Goal: Information Seeking & Learning: Find specific fact

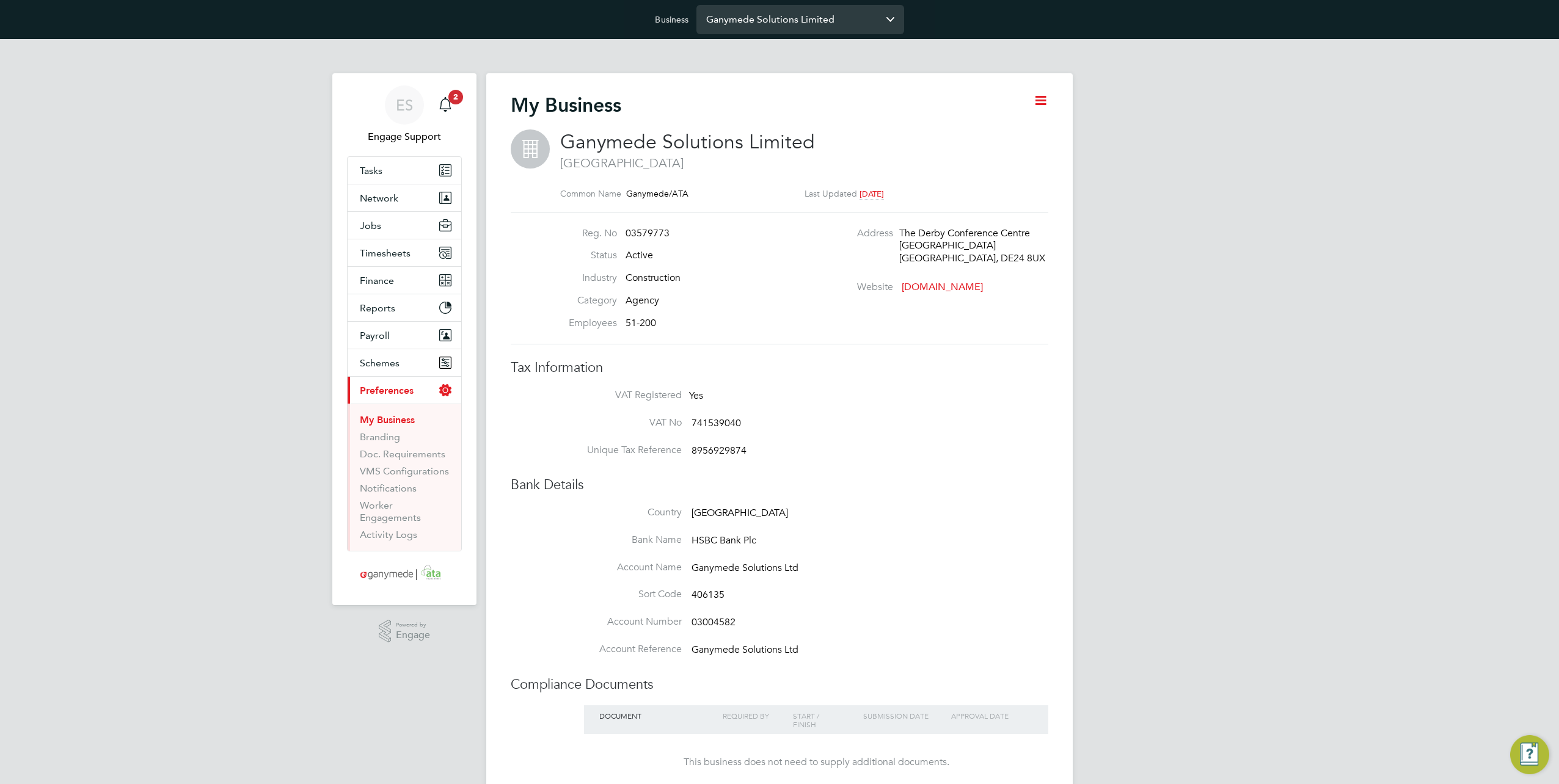
click at [795, 14] on input "Ganymede Solutions Limited" at bounding box center [800, 19] width 208 height 28
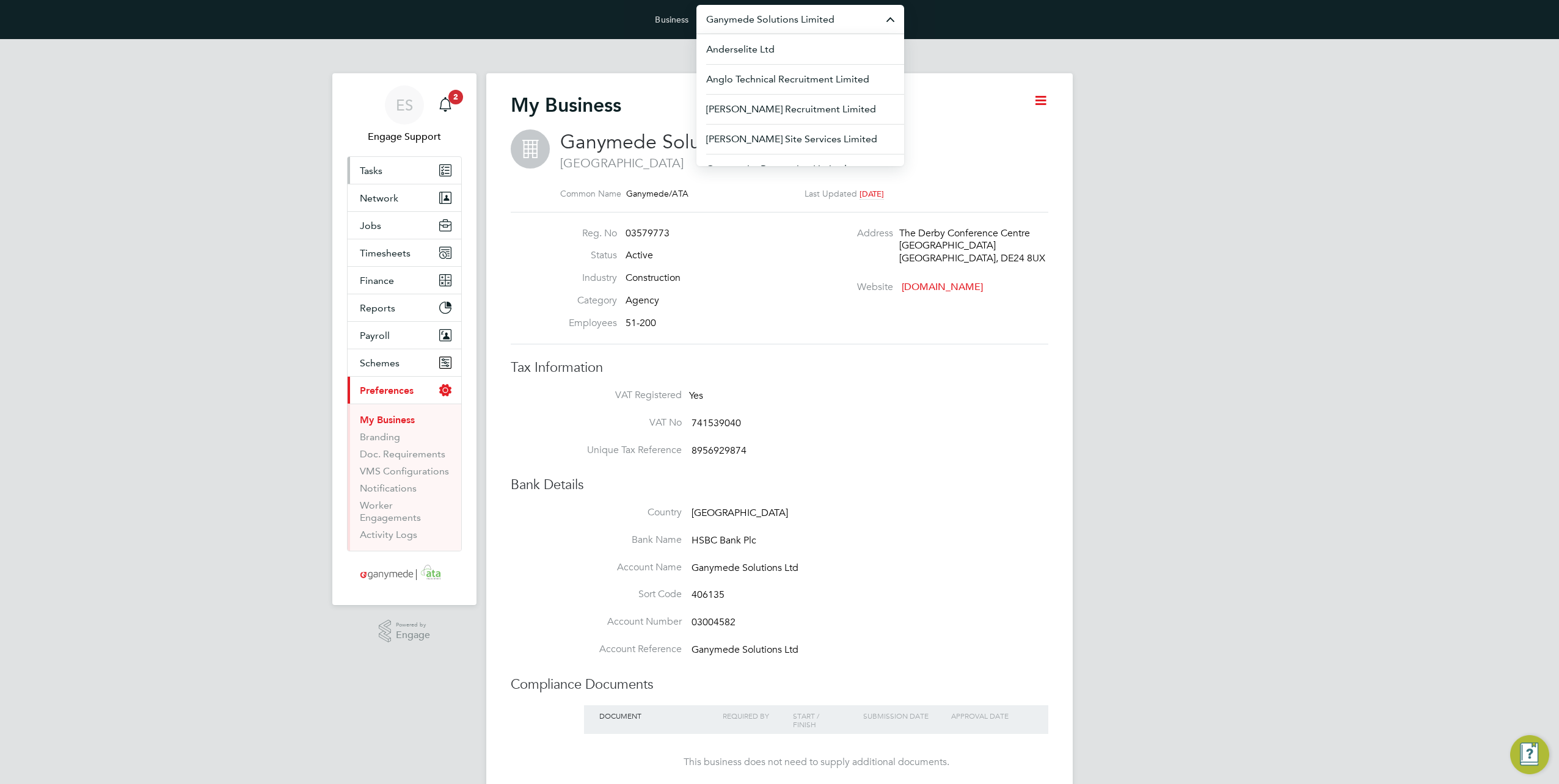
click at [394, 172] on link "Tasks" at bounding box center [405, 170] width 114 height 27
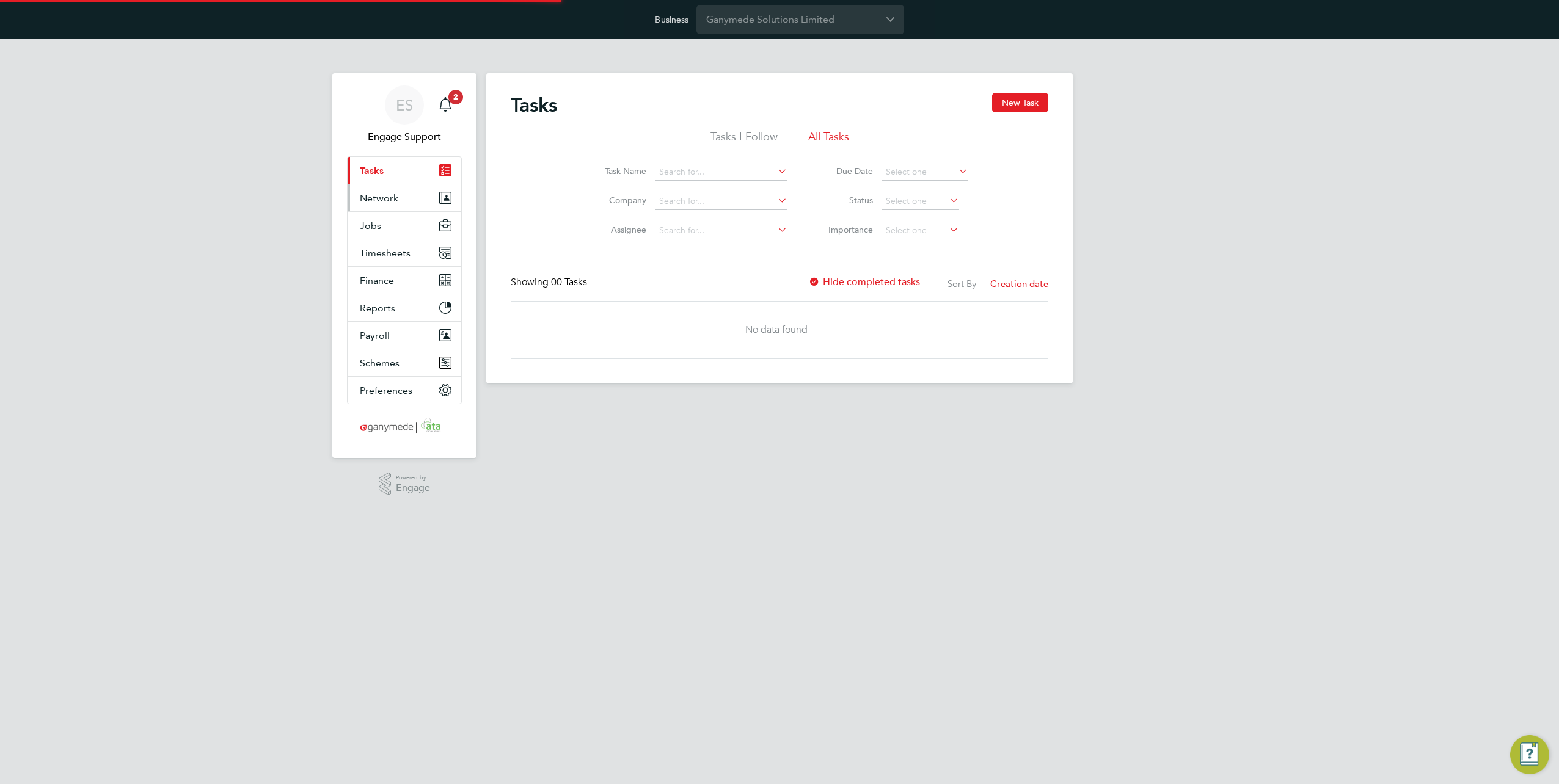
click at [385, 198] on span "Network" at bounding box center [379, 198] width 39 height 11
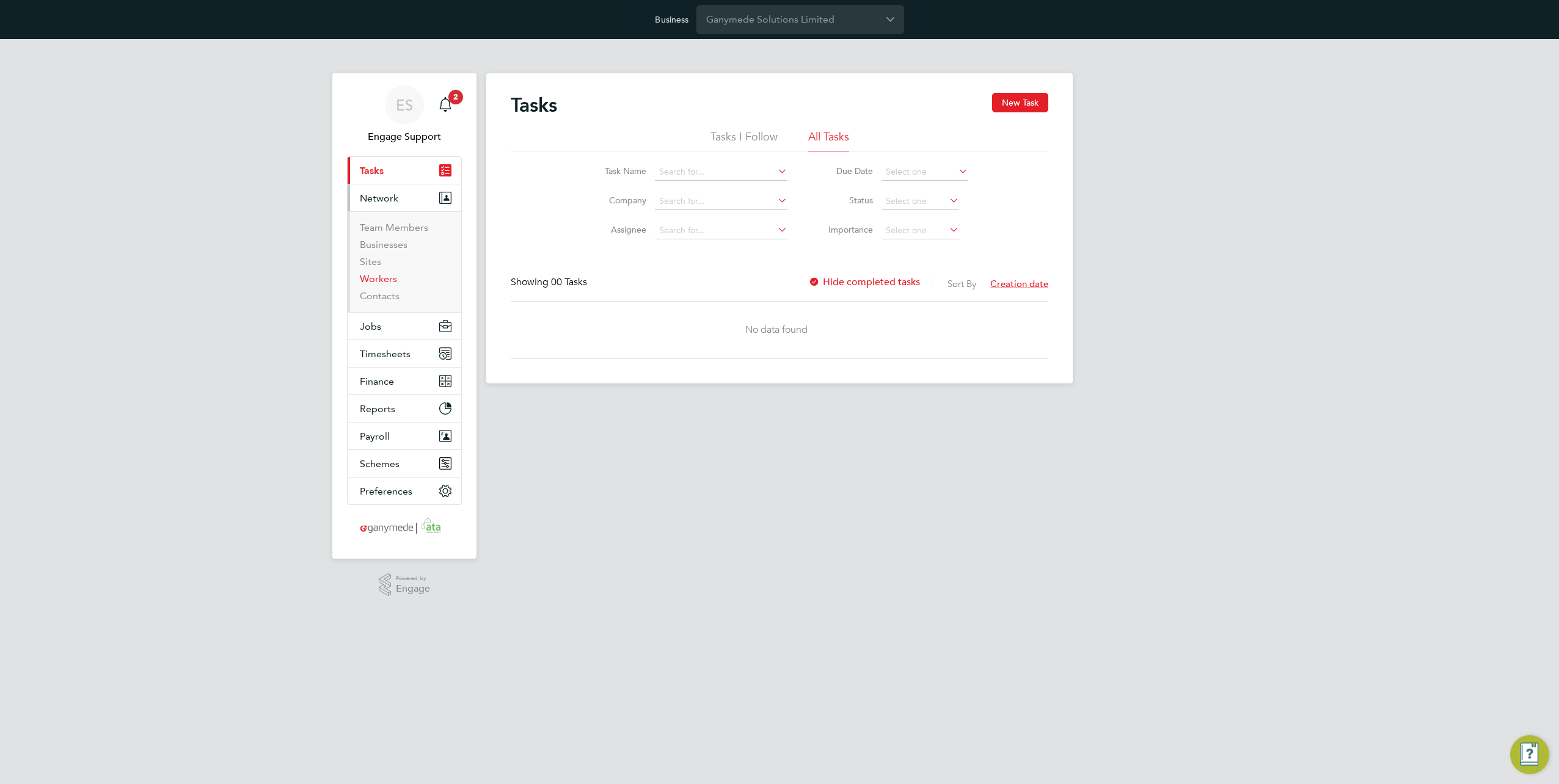
click at [387, 277] on link "Workers" at bounding box center [378, 279] width 37 height 11
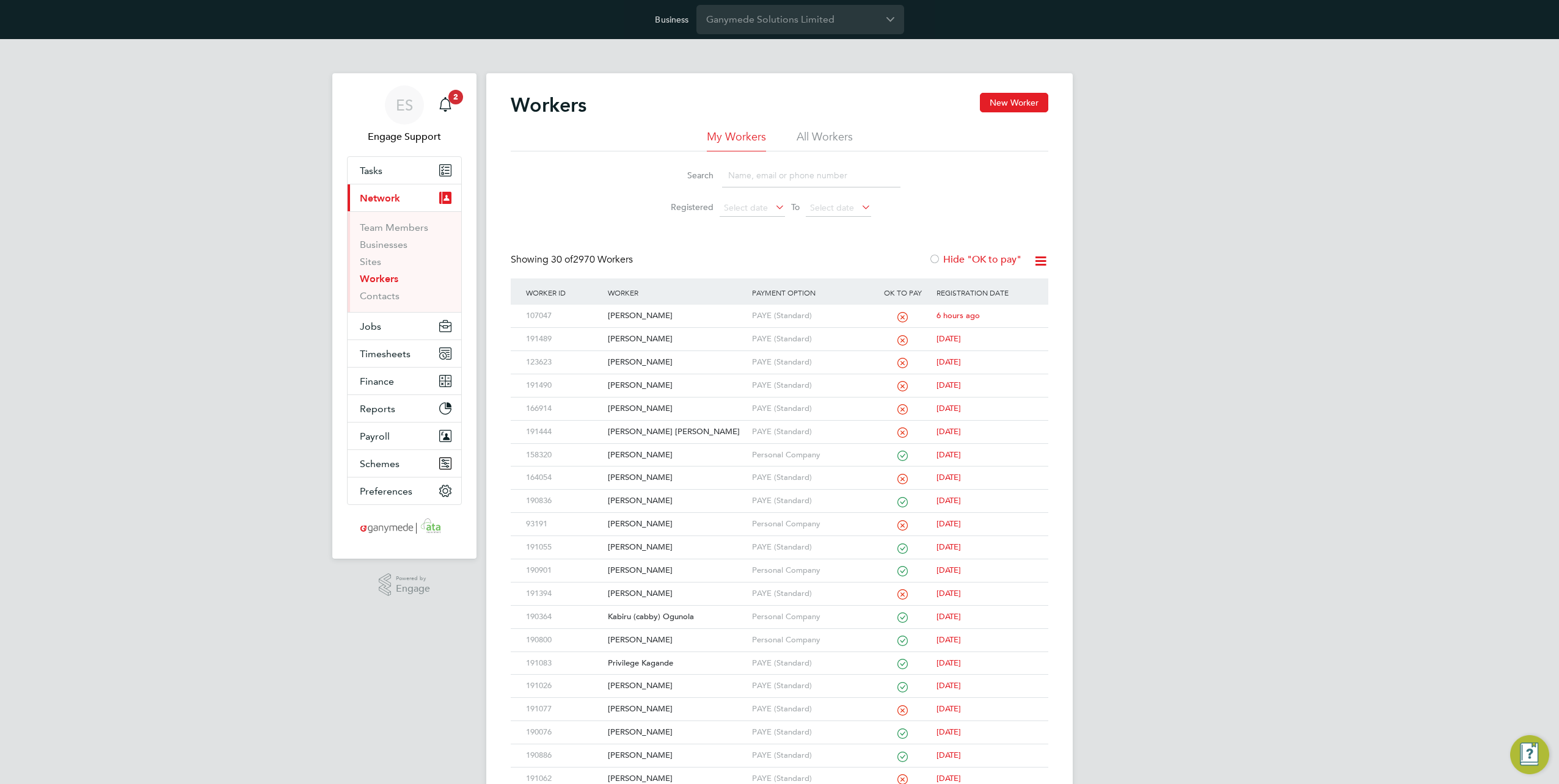
click at [800, 179] on input at bounding box center [811, 176] width 179 height 24
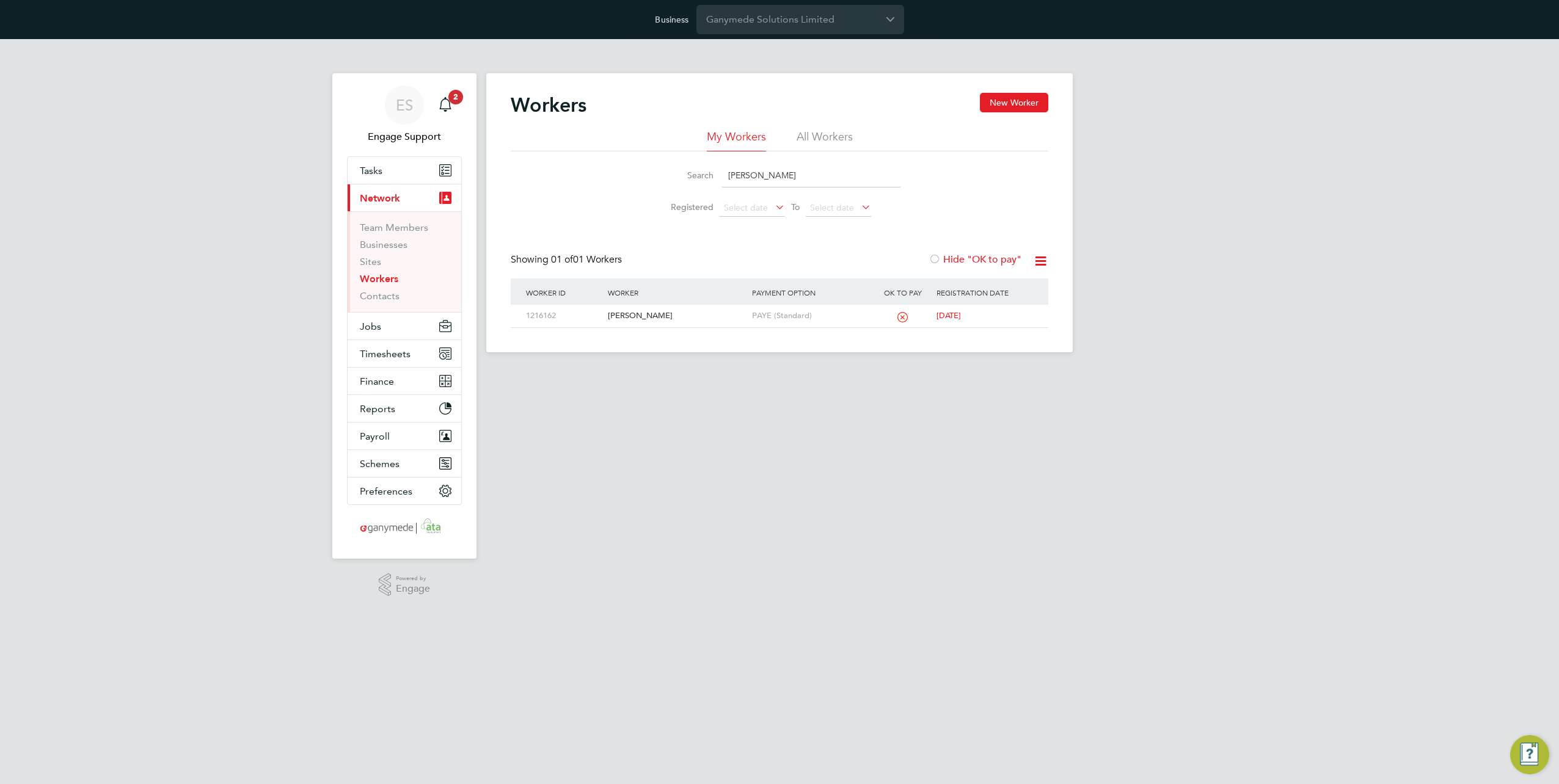
type input "[PERSON_NAME]"
click at [688, 322] on div "[PERSON_NAME]" at bounding box center [676, 316] width 143 height 22
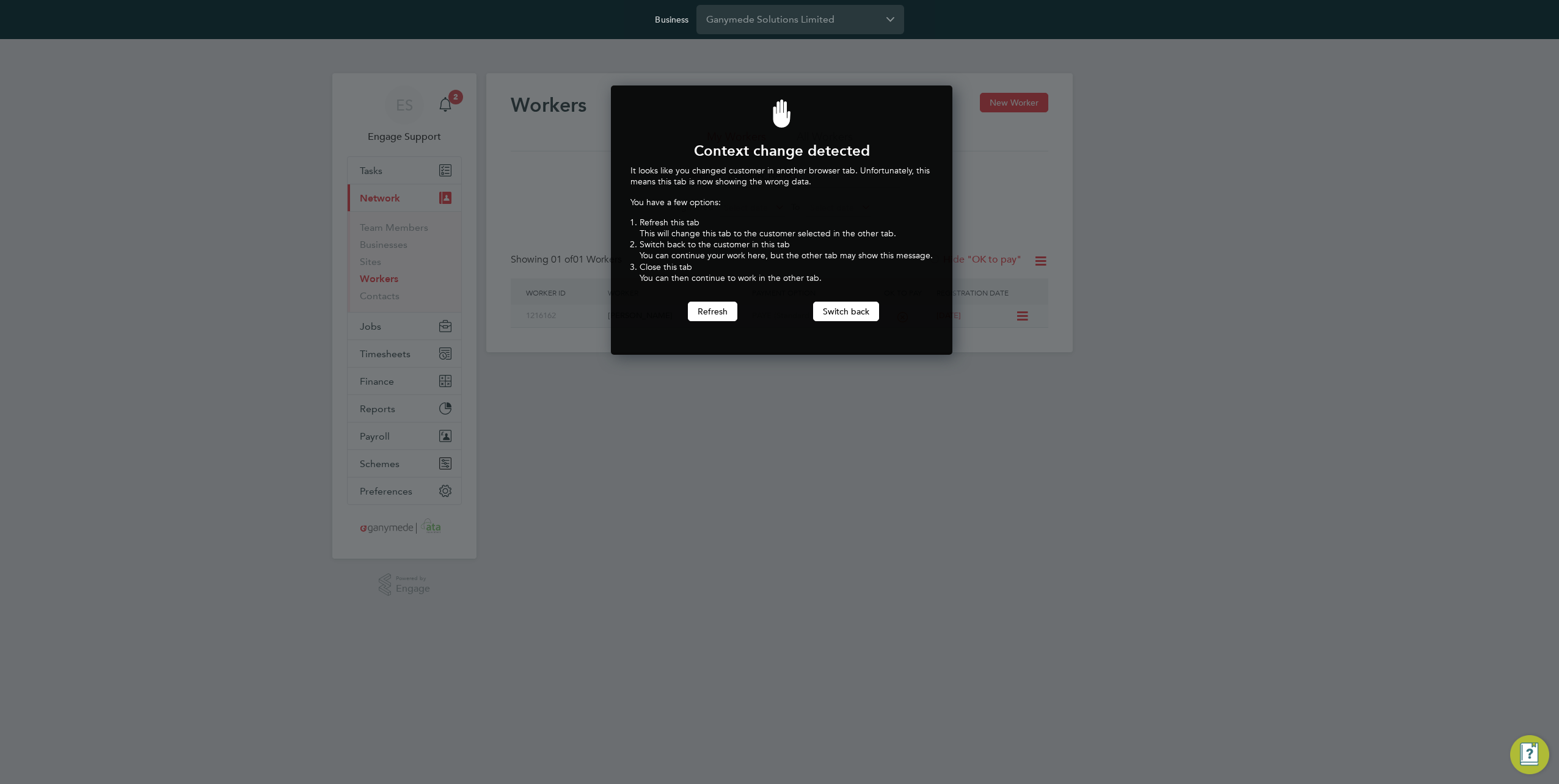
scroll to position [270, 337]
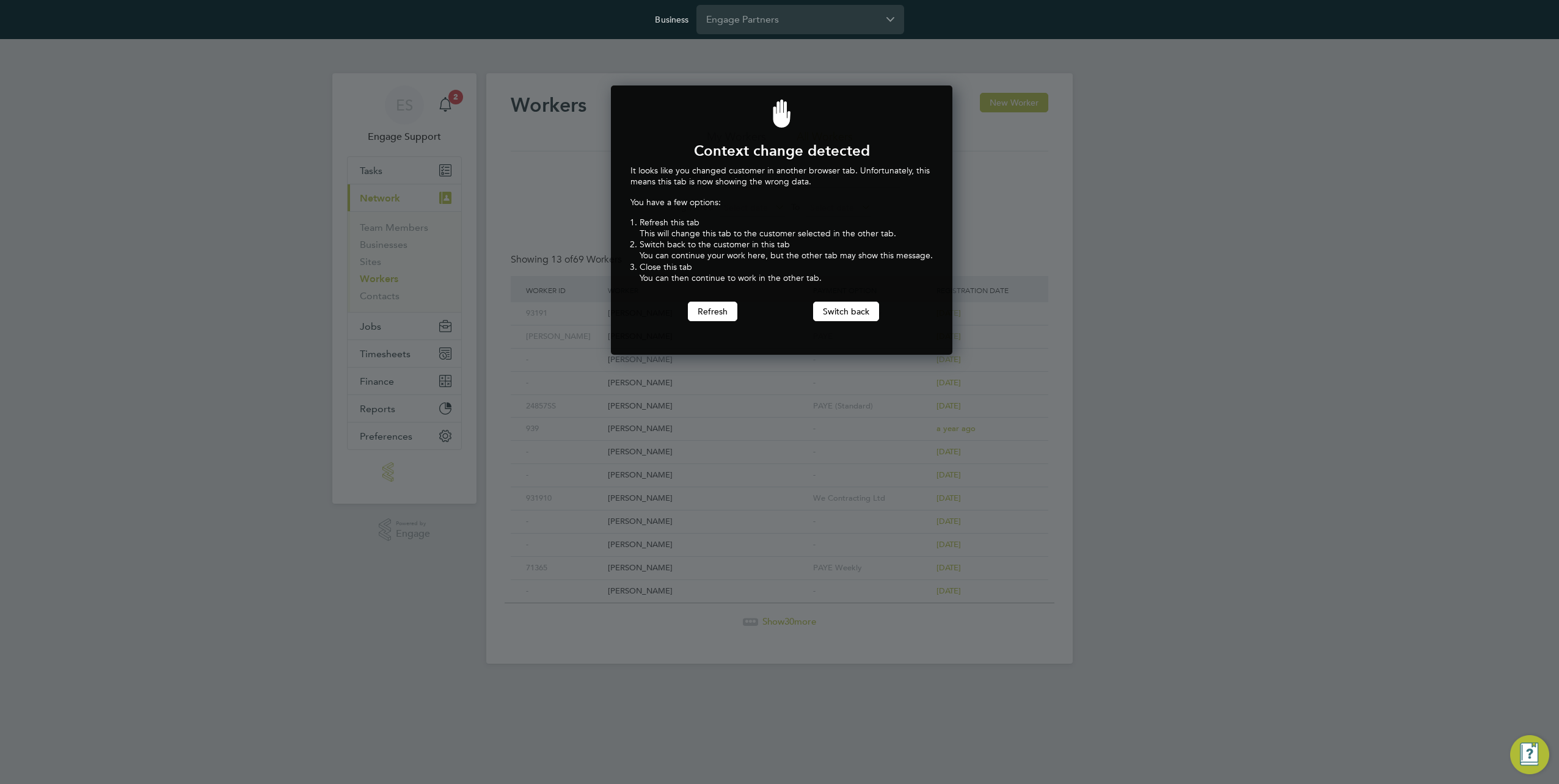
scroll to position [270, 337]
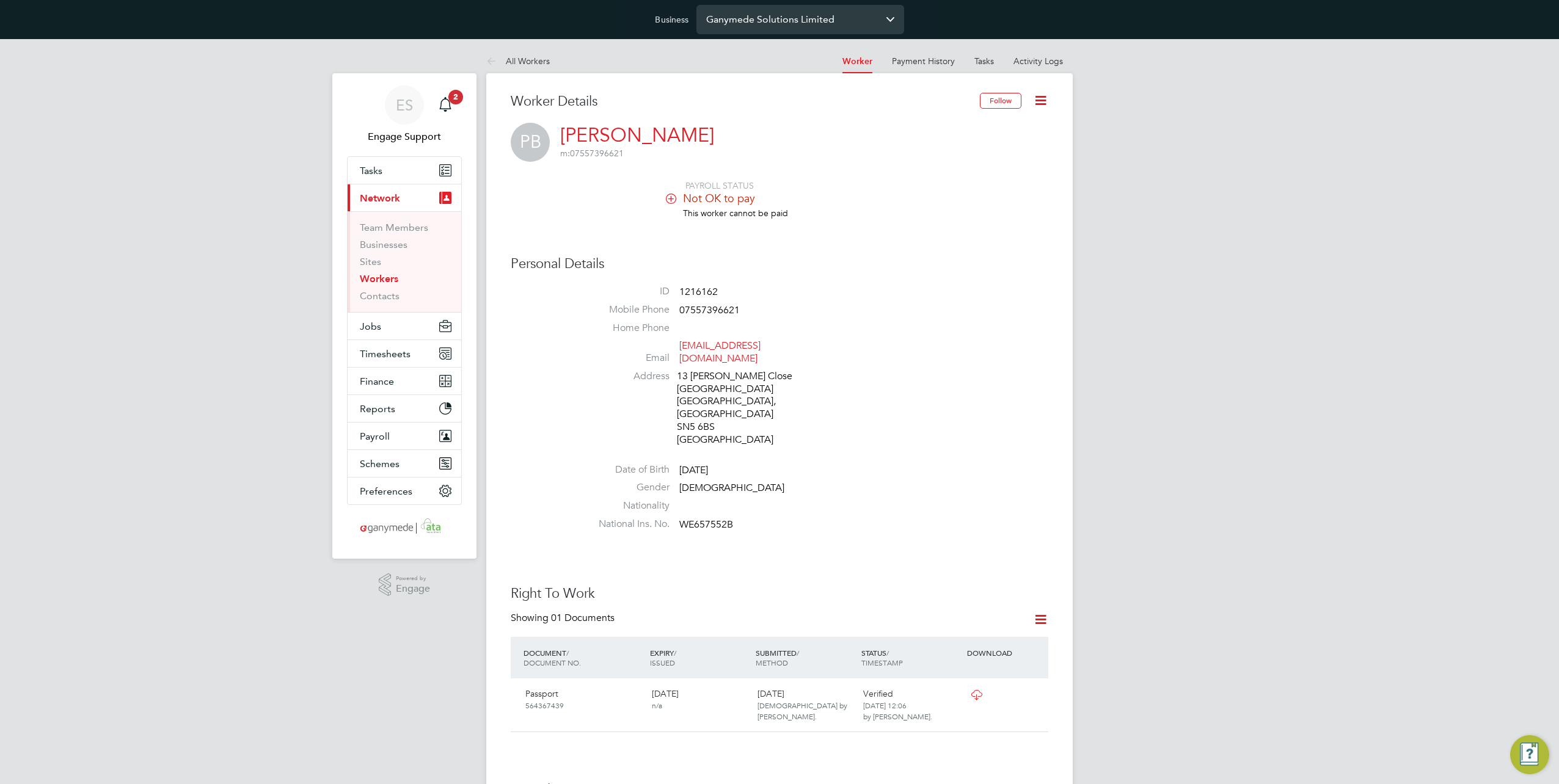
click at [865, 17] on input "Ganymede Solutions Limited" at bounding box center [800, 19] width 208 height 28
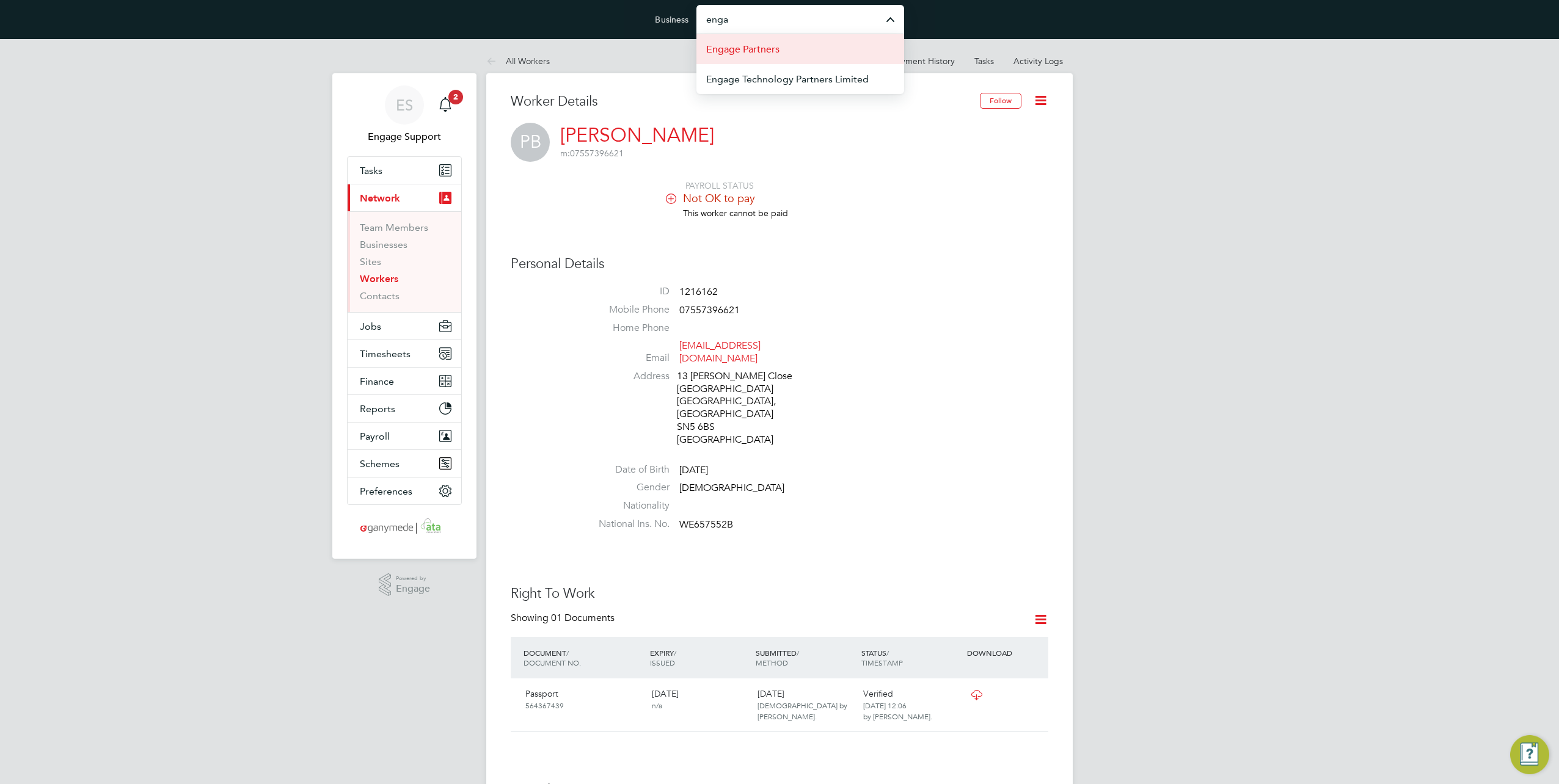
click at [820, 41] on li "Engage Partners" at bounding box center [800, 49] width 208 height 30
type input "Engage Partners"
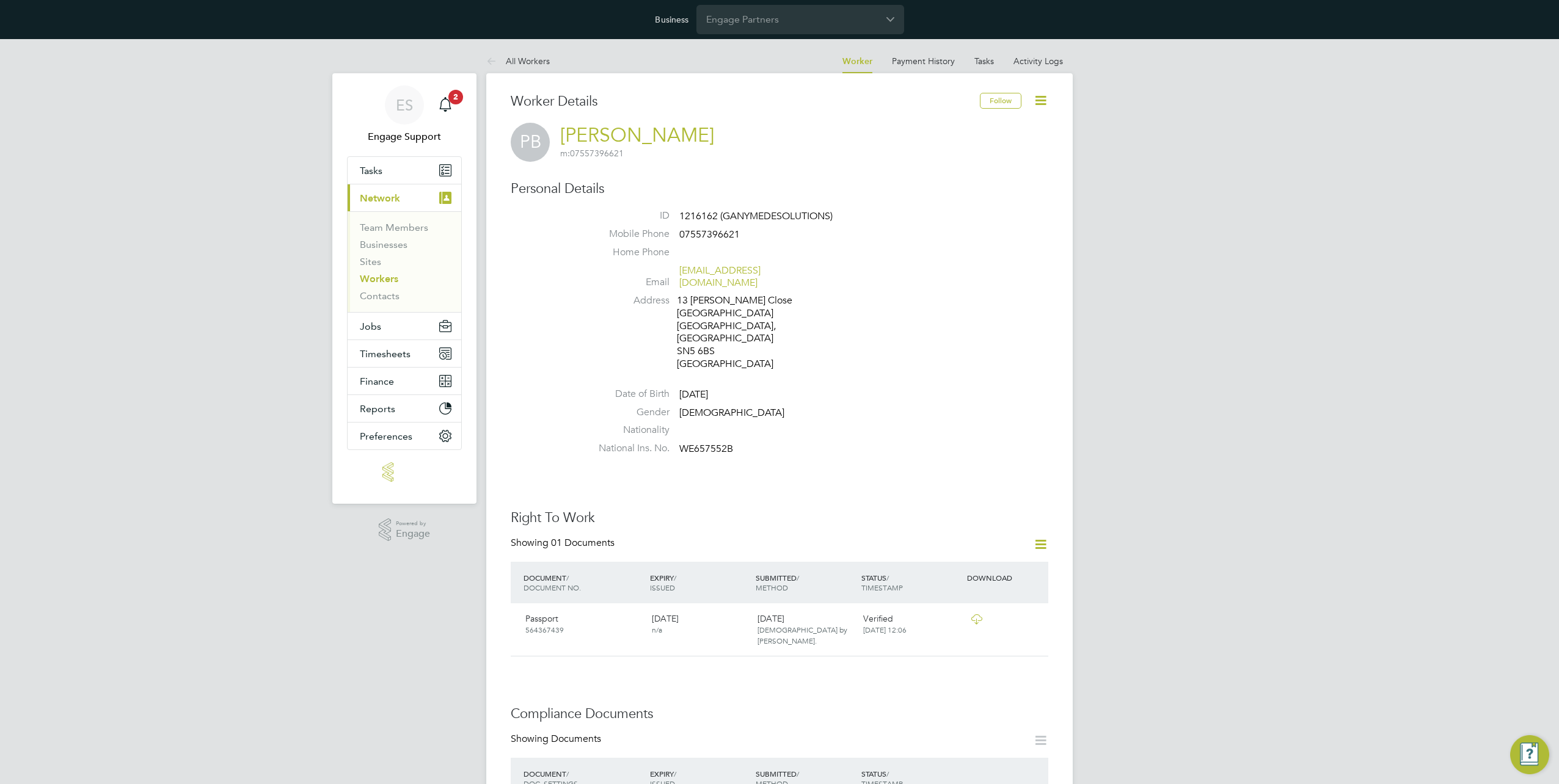
click at [373, 273] on link "Workers" at bounding box center [379, 279] width 39 height 11
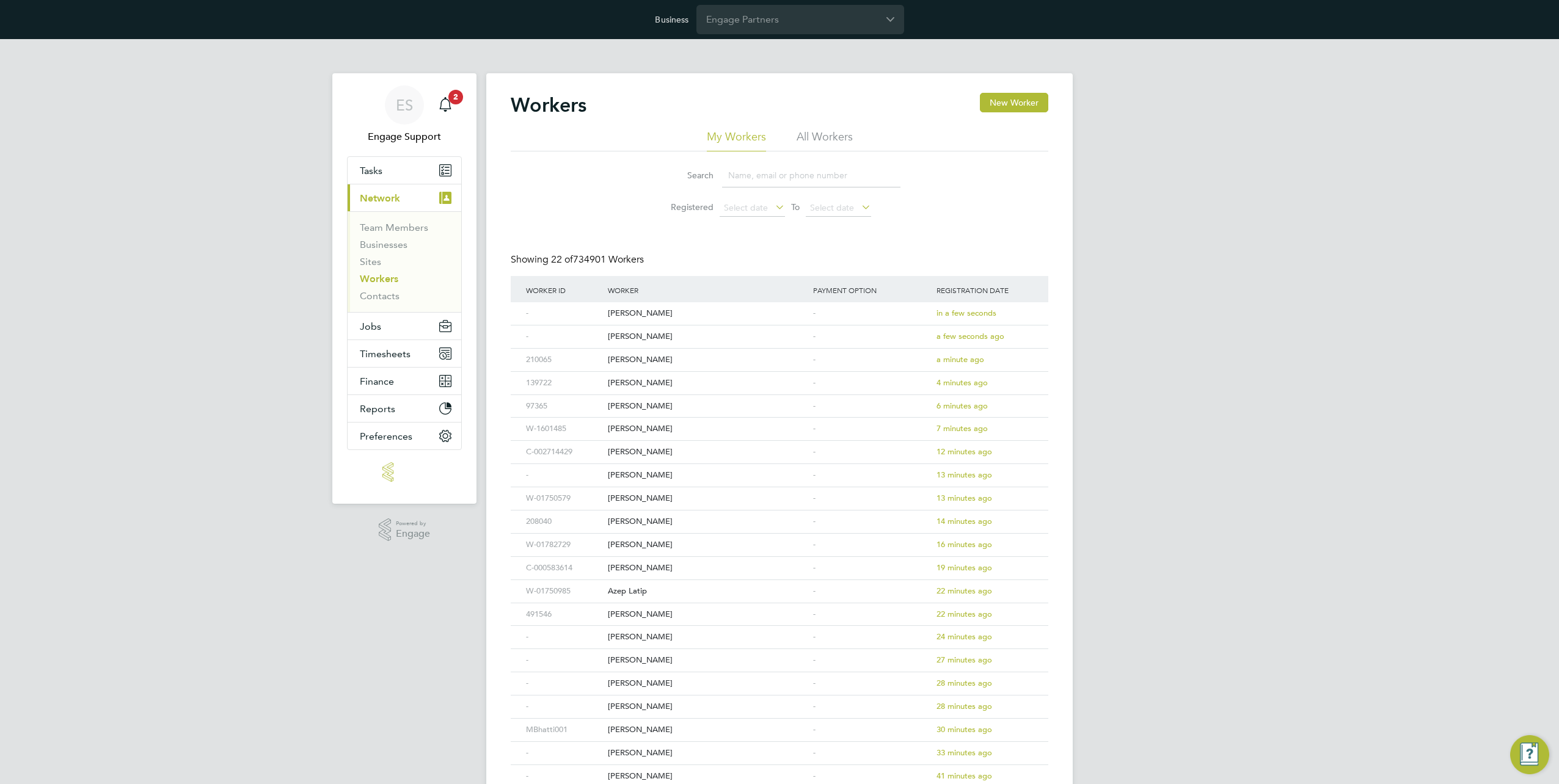
click at [816, 179] on input at bounding box center [811, 176] width 179 height 24
click at [839, 135] on li "All Workers" at bounding box center [825, 140] width 56 height 22
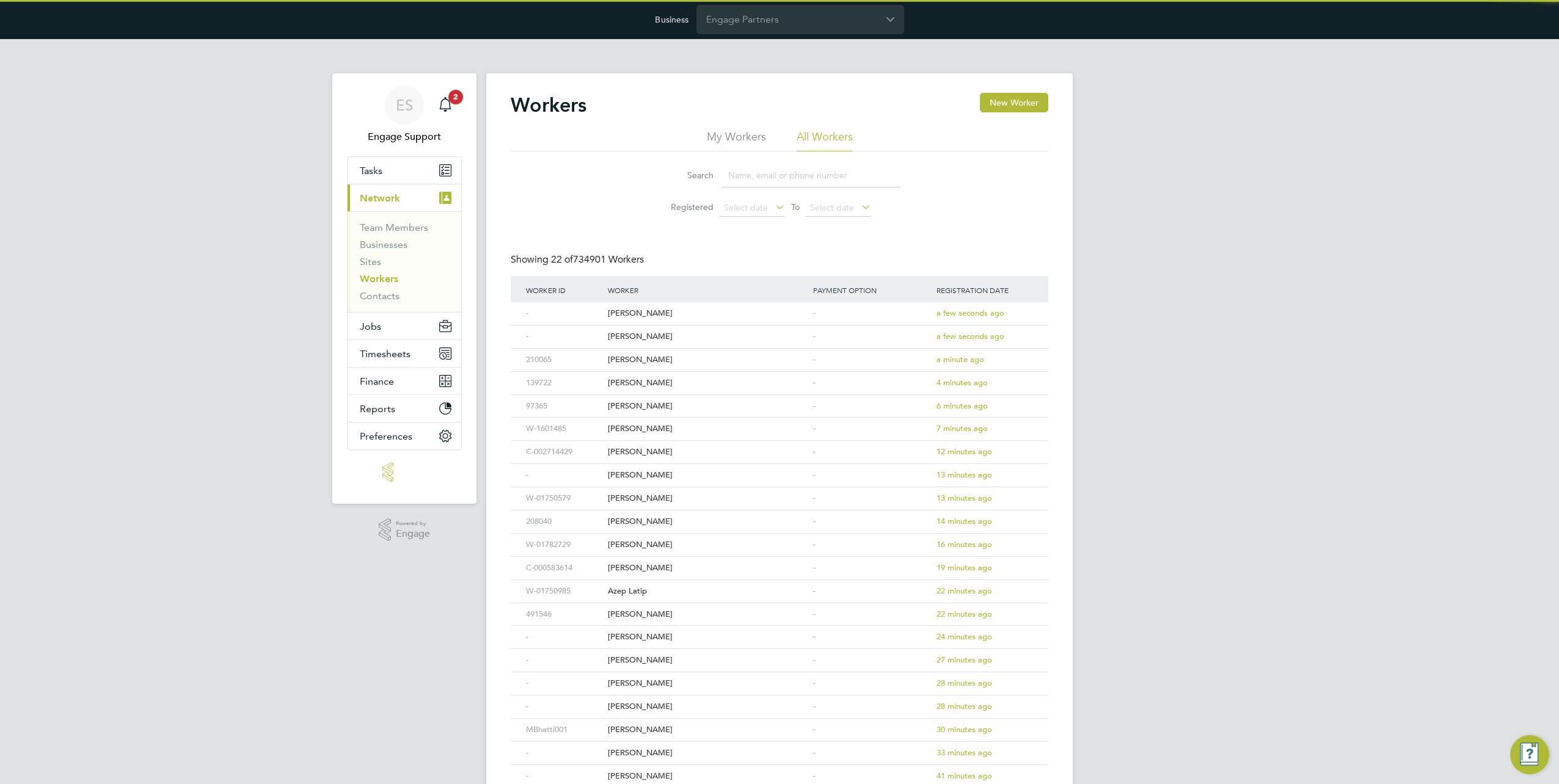
click at [809, 176] on input at bounding box center [811, 176] width 179 height 24
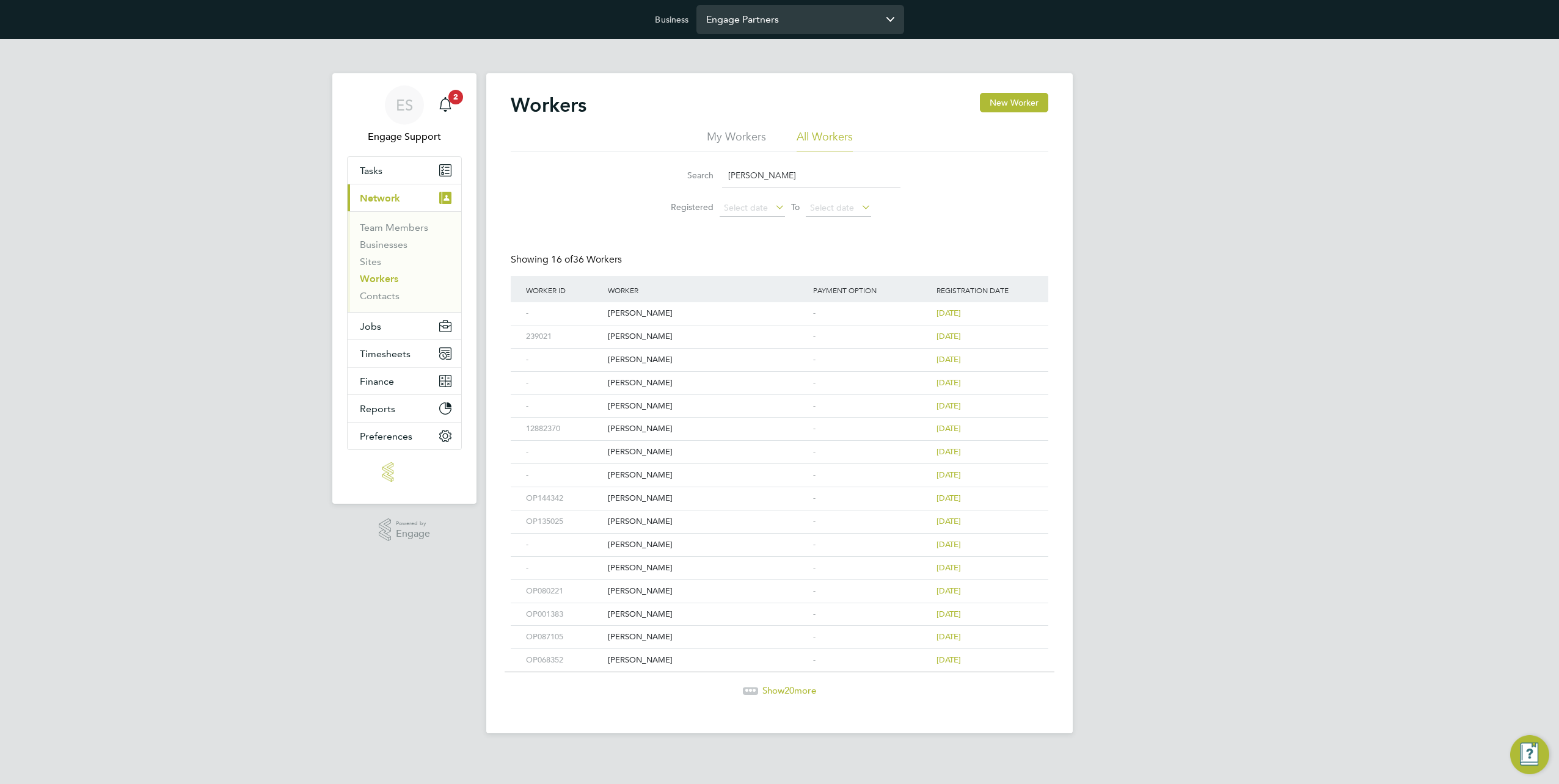
click at [770, 30] on input "Engage Partners" at bounding box center [800, 19] width 208 height 28
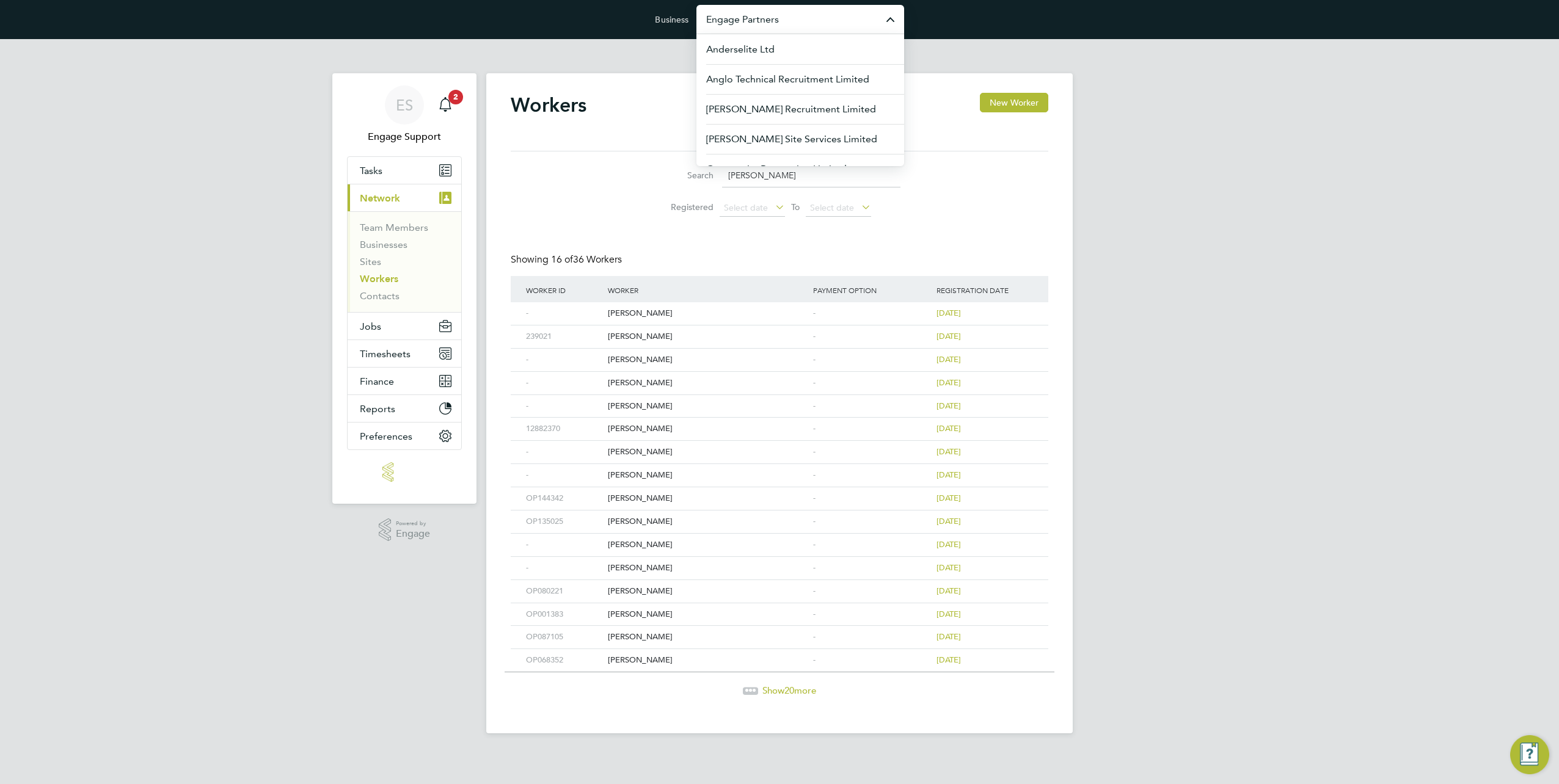
click at [1279, 179] on div "ES Engage Support Notifications 2 Applications: Tasks Current page: Network Tea…" at bounding box center [779, 396] width 1559 height 714
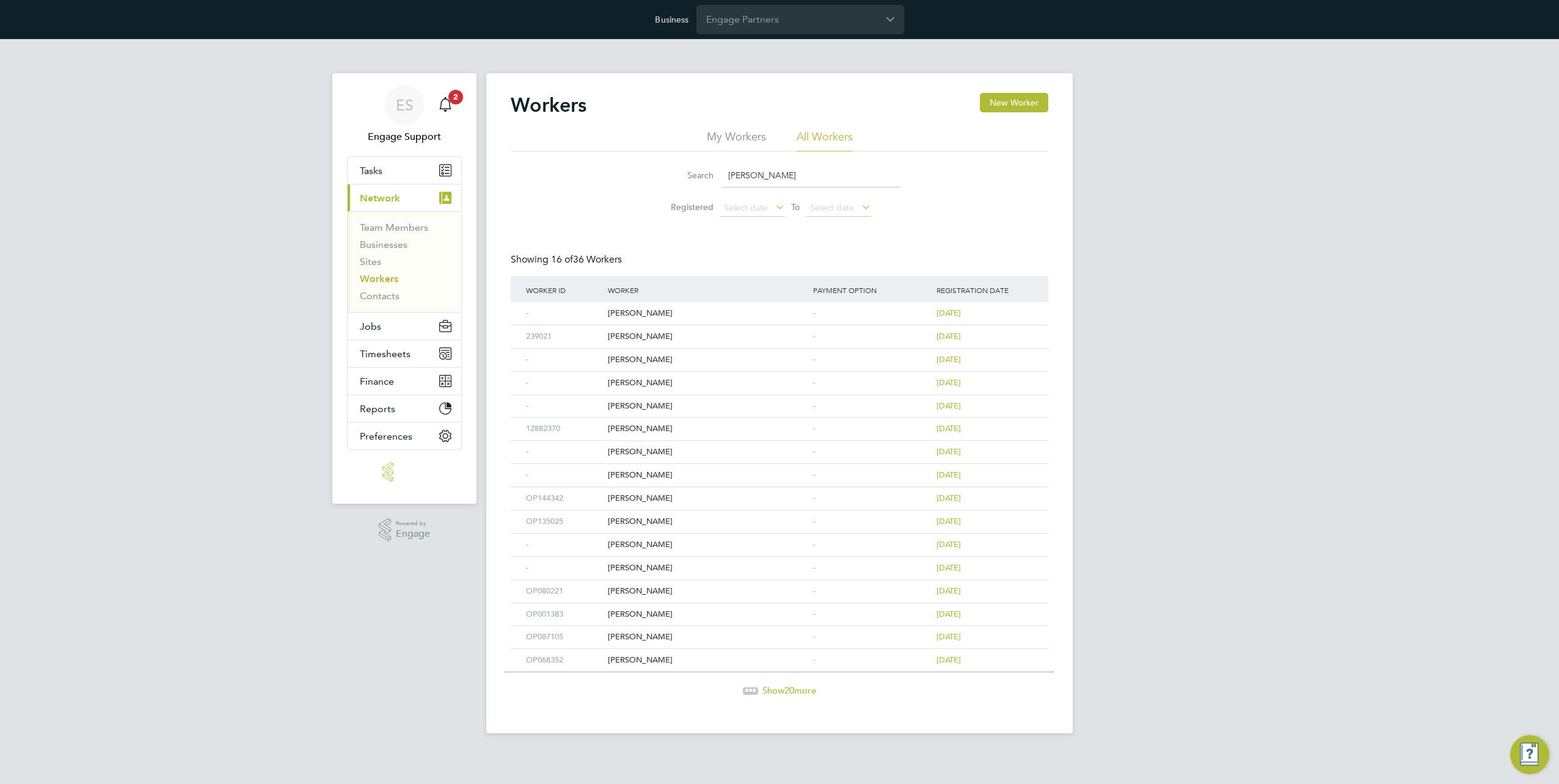
click at [786, 170] on input "[PERSON_NAME]" at bounding box center [811, 176] width 179 height 24
paste input "[EMAIL_ADDRESS][DOMAIN_NAME]"
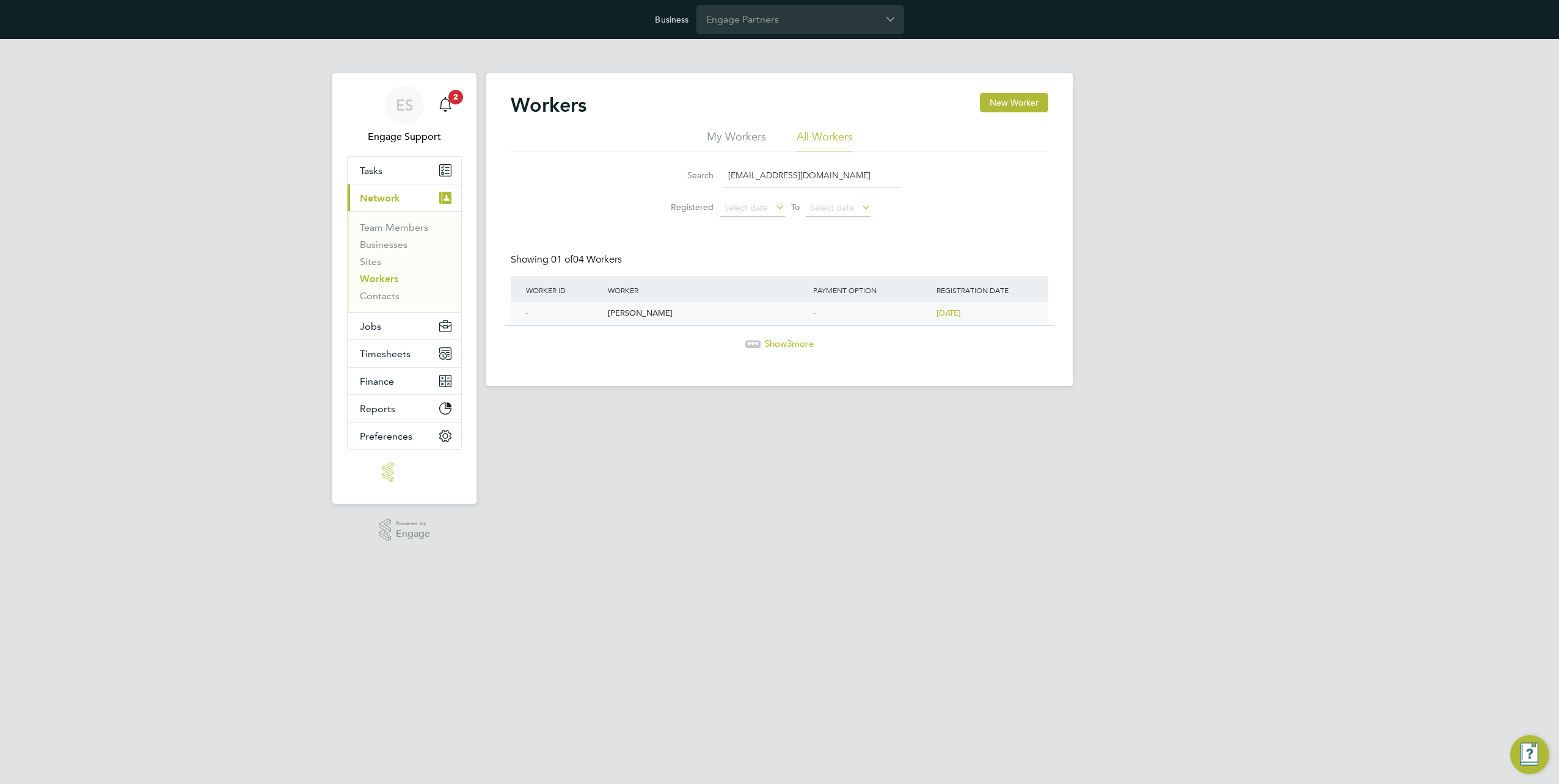
type input "[EMAIL_ADDRESS][DOMAIN_NAME]"
click at [909, 317] on div "-" at bounding box center [871, 314] width 123 height 22
click at [814, 177] on input "[EMAIL_ADDRESS][DOMAIN_NAME]" at bounding box center [811, 176] width 179 height 24
click at [814, 179] on input "[EMAIL_ADDRESS][DOMAIN_NAME]" at bounding box center [811, 176] width 179 height 24
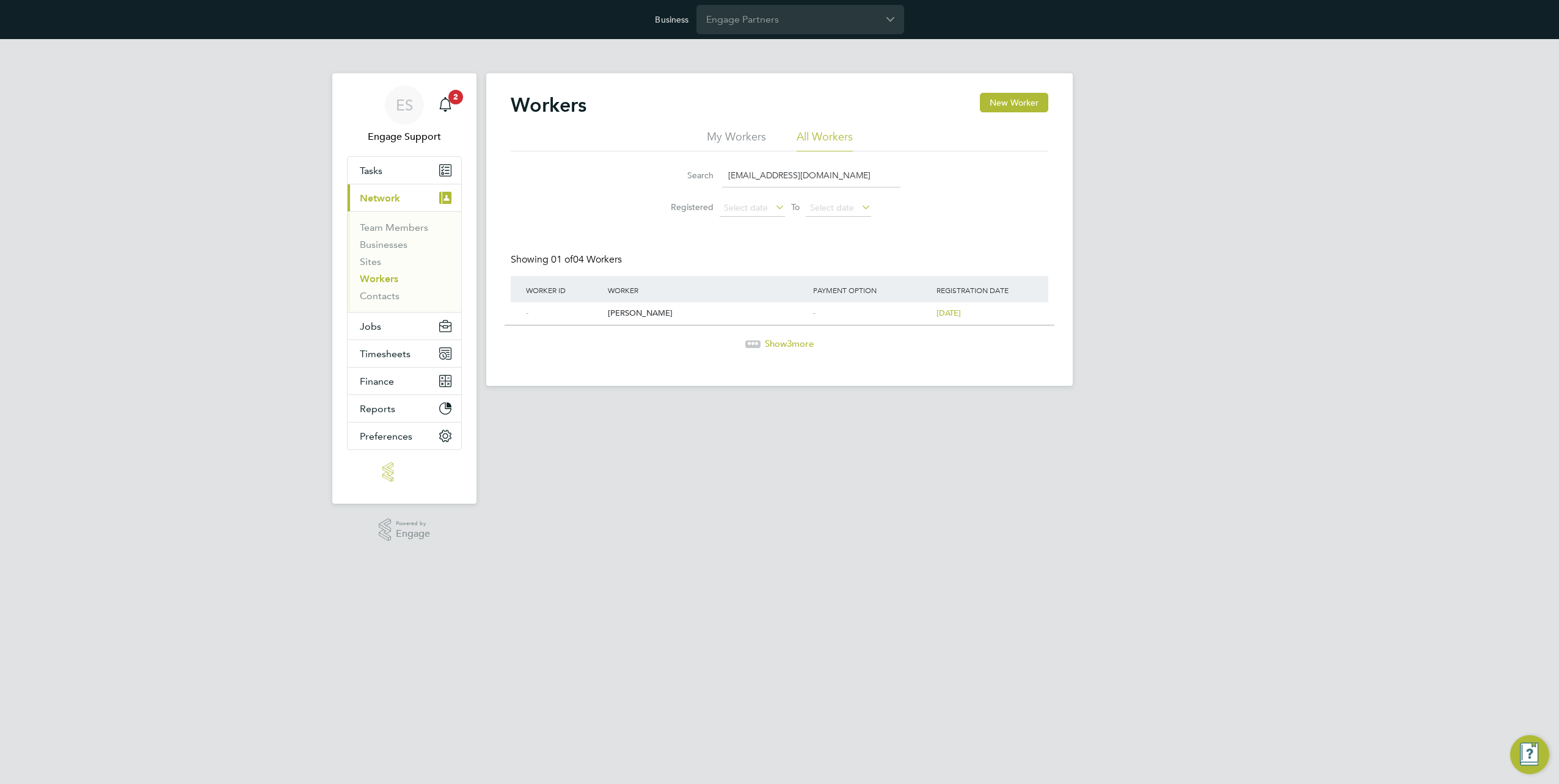
click at [814, 179] on input "[EMAIL_ADDRESS][DOMAIN_NAME]" at bounding box center [811, 176] width 179 height 24
click at [814, 179] on input "[EMAIL_ADDRESS][DOMAIN_NAME]" at bounding box center [811, 176] width 179 height 24
click at [1156, 238] on div "ES Engage Support Notifications 2 Applications: Tasks Current page: Network Tea…" at bounding box center [779, 222] width 1559 height 367
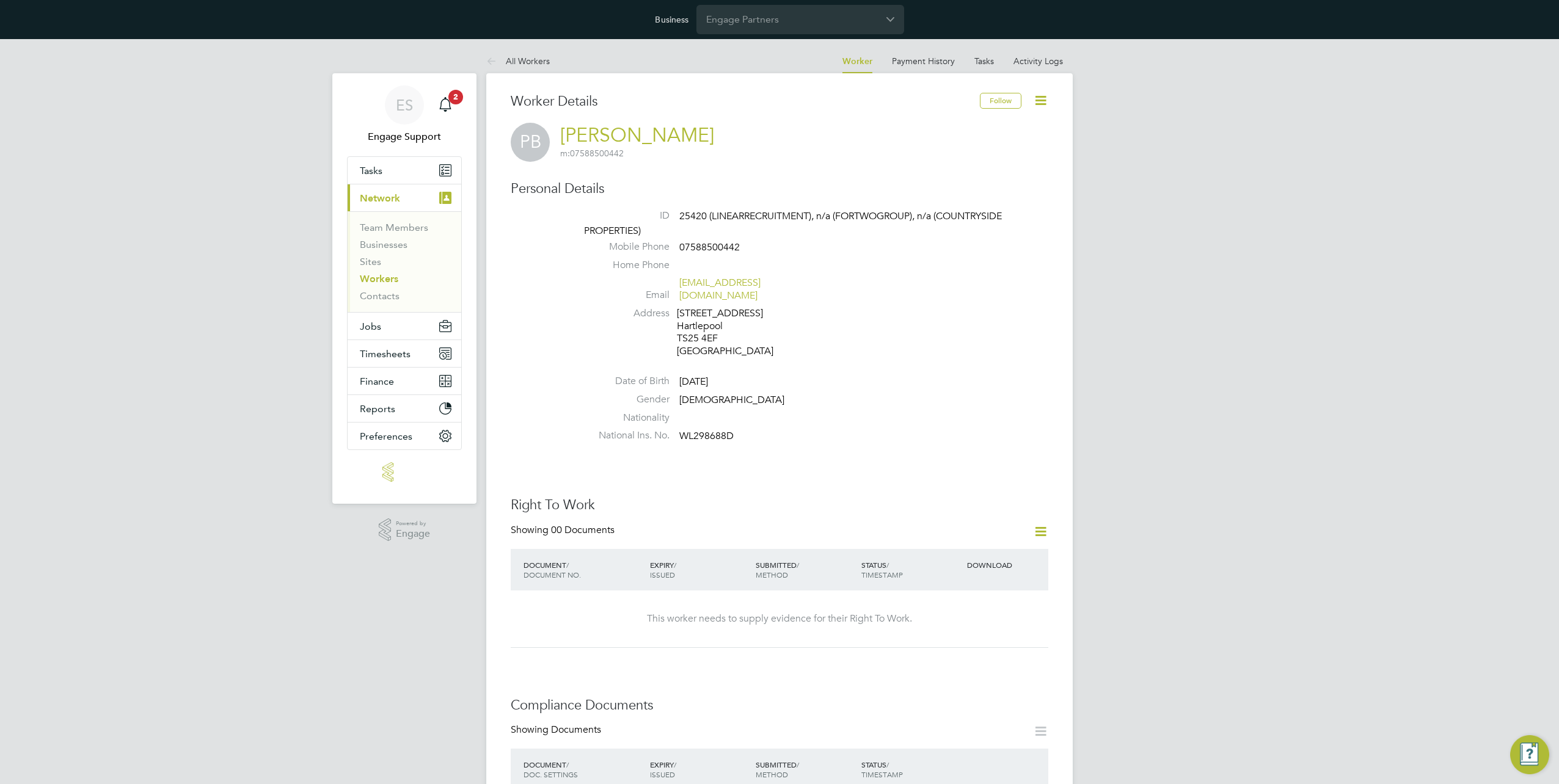
click at [393, 282] on link "Workers" at bounding box center [379, 279] width 39 height 11
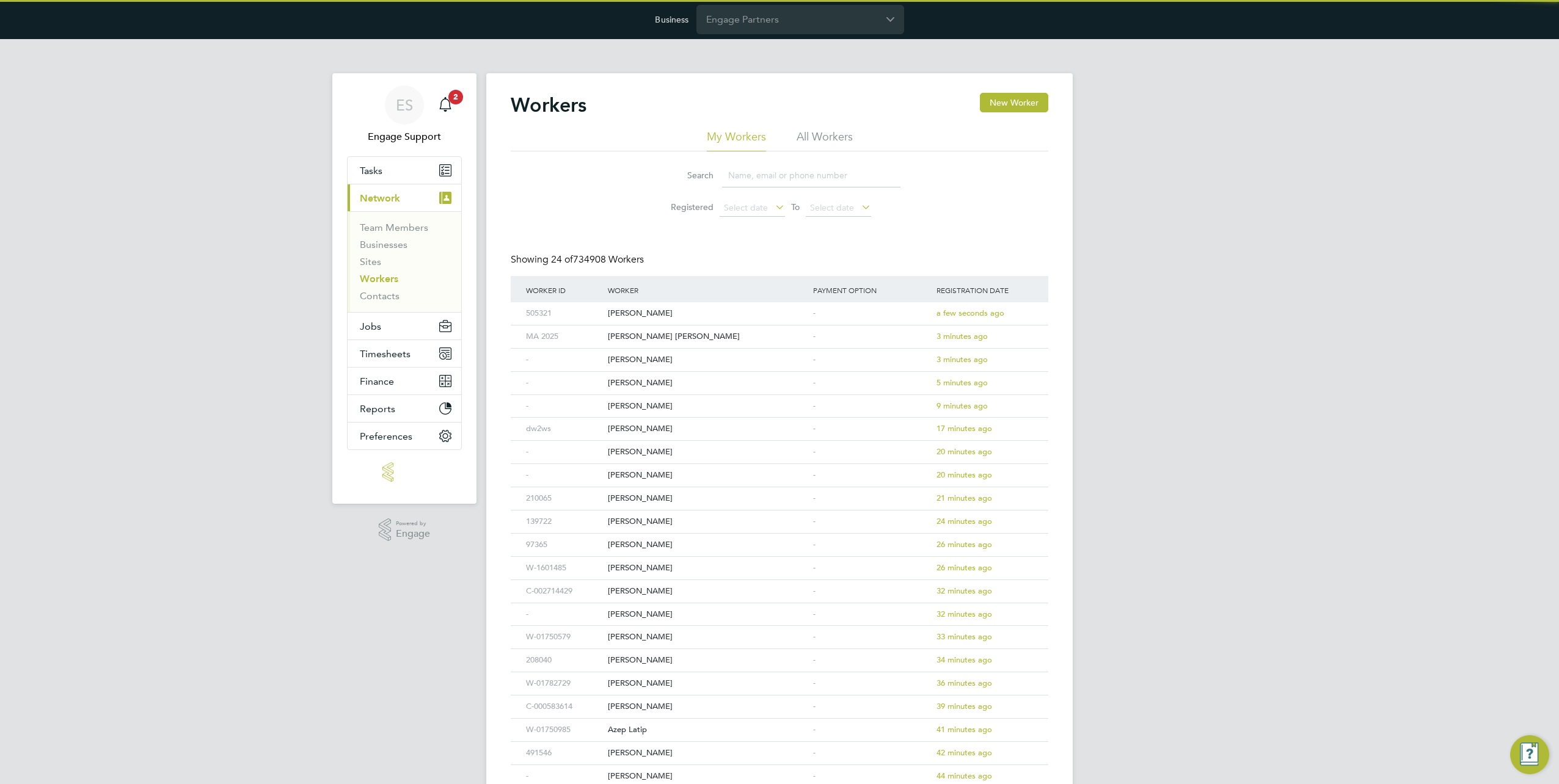
click at [795, 168] on input at bounding box center [811, 176] width 179 height 24
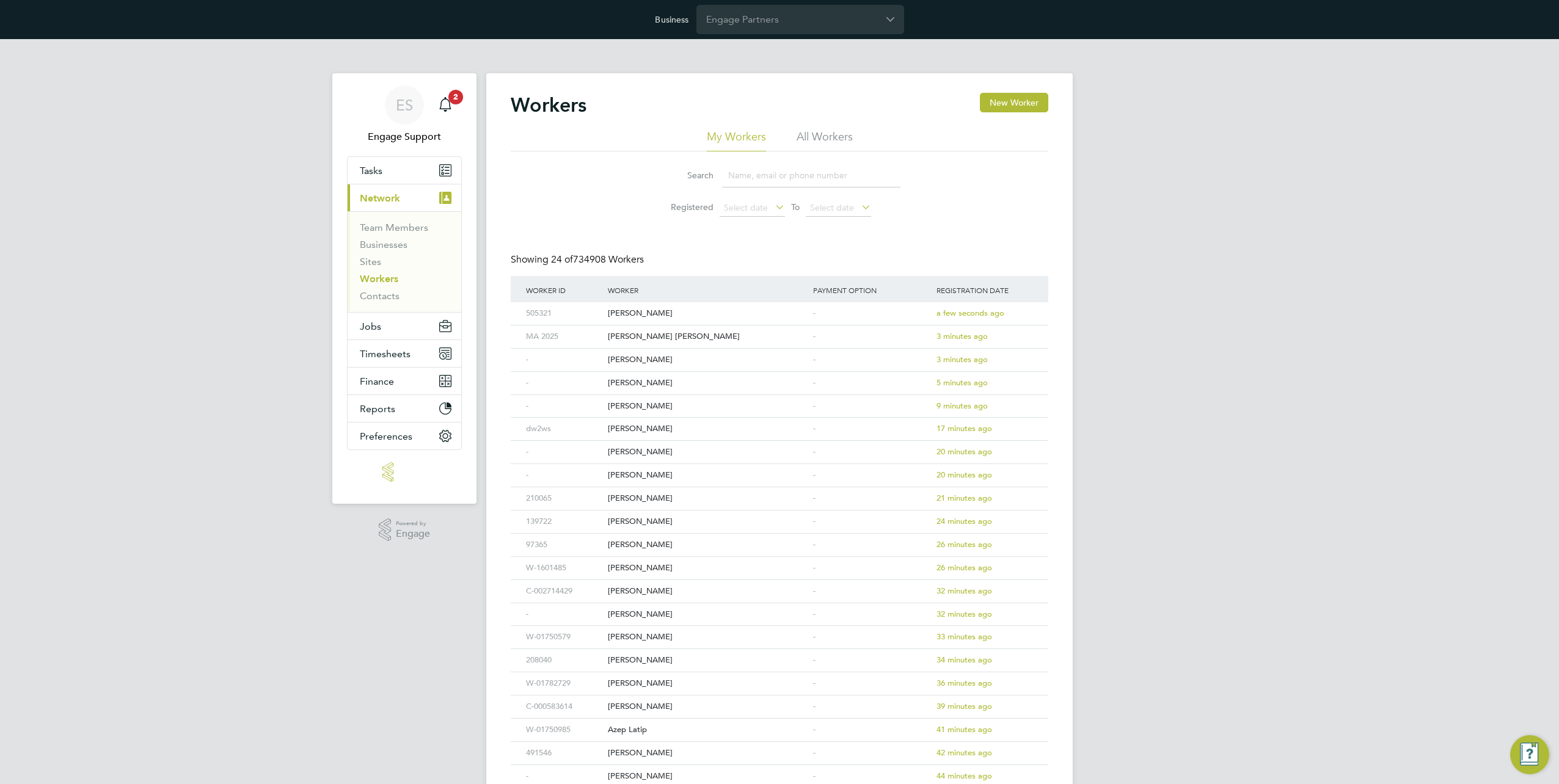
paste input "[EMAIL_ADDRESS][DOMAIN_NAME]"
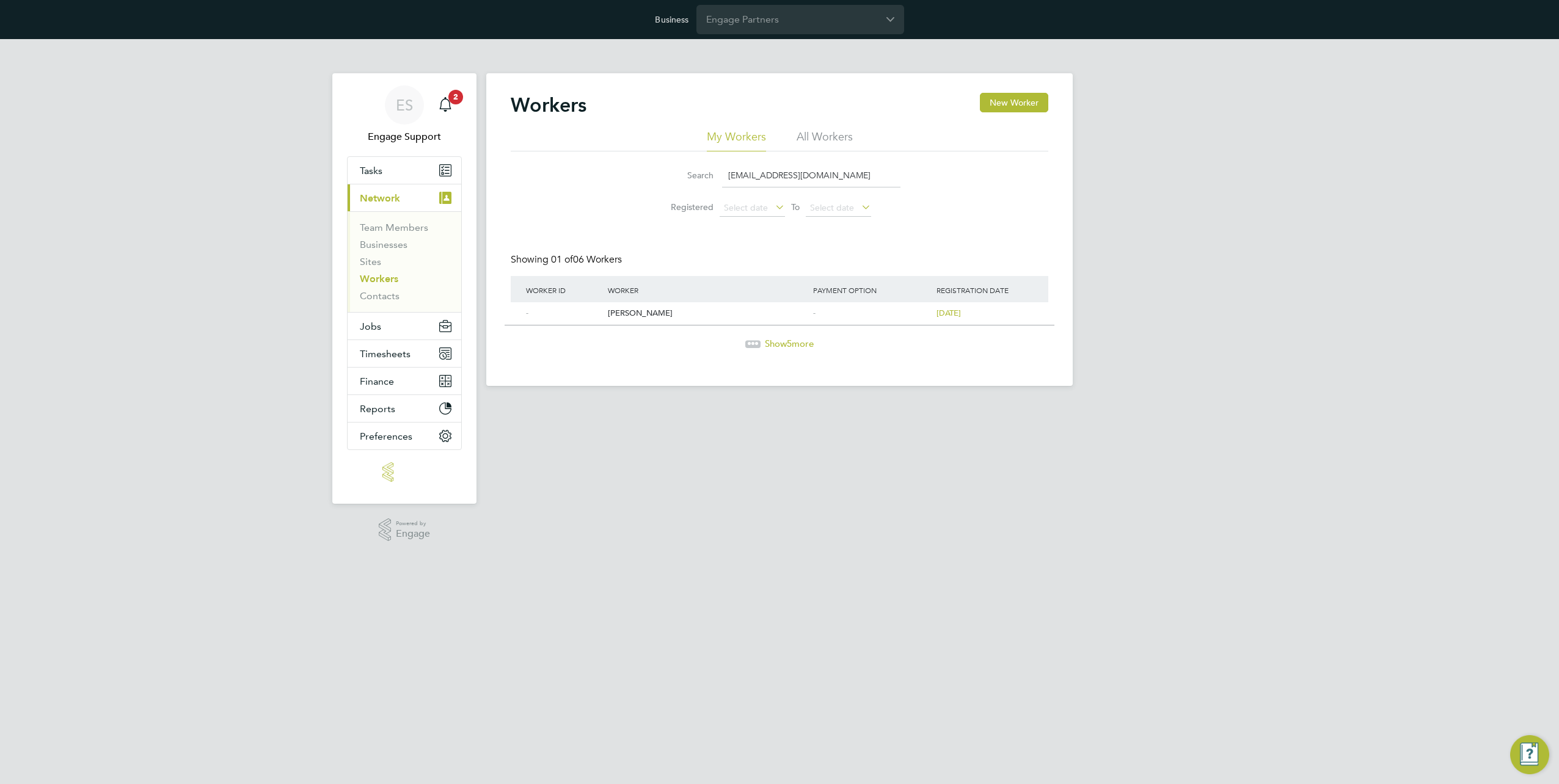
type input "[EMAIL_ADDRESS][DOMAIN_NAME]"
click at [831, 139] on li "All Workers" at bounding box center [825, 140] width 56 height 22
click at [644, 310] on div "[PERSON_NAME]" at bounding box center [707, 314] width 205 height 22
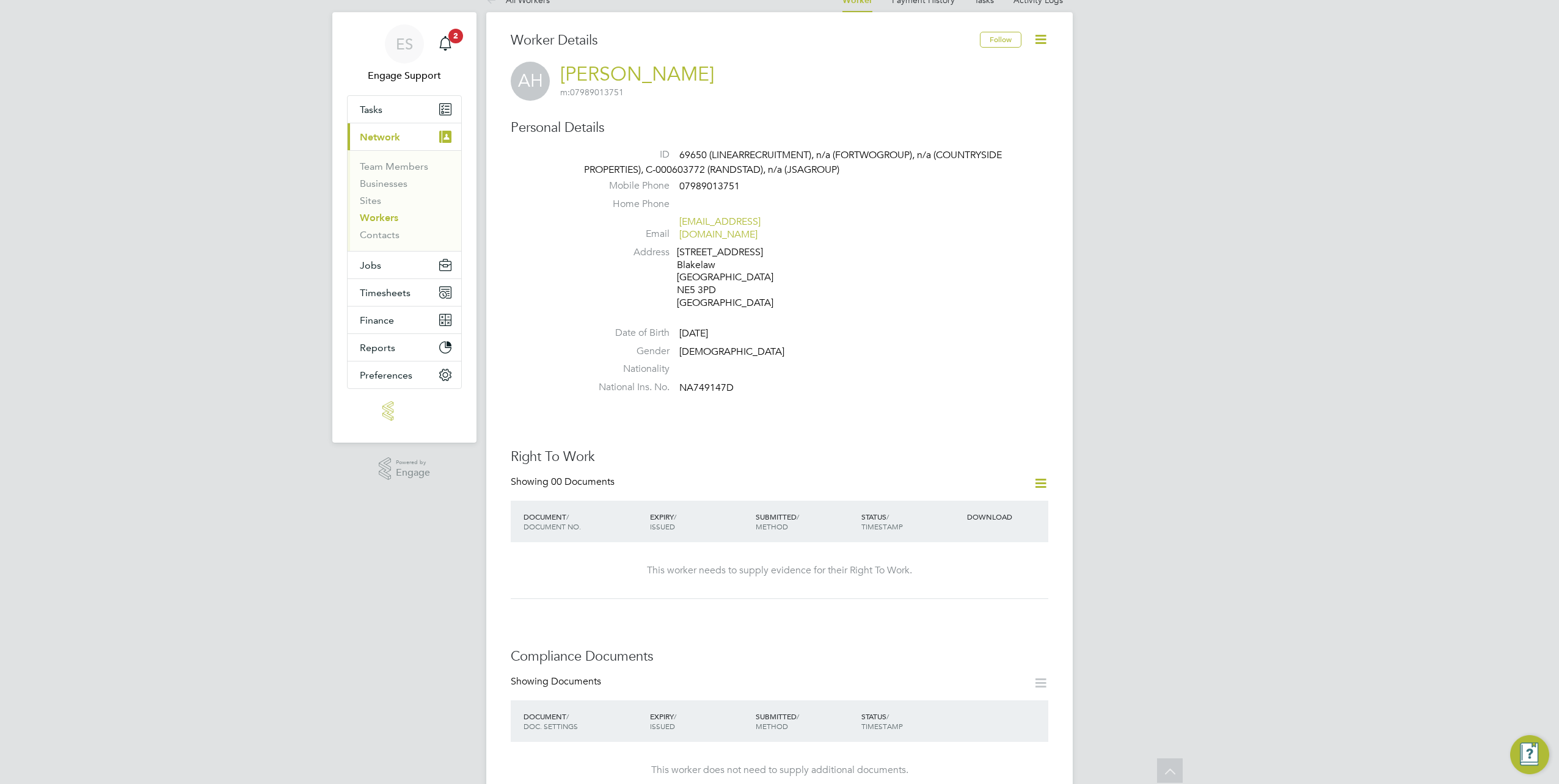
scroll to position [16, 0]
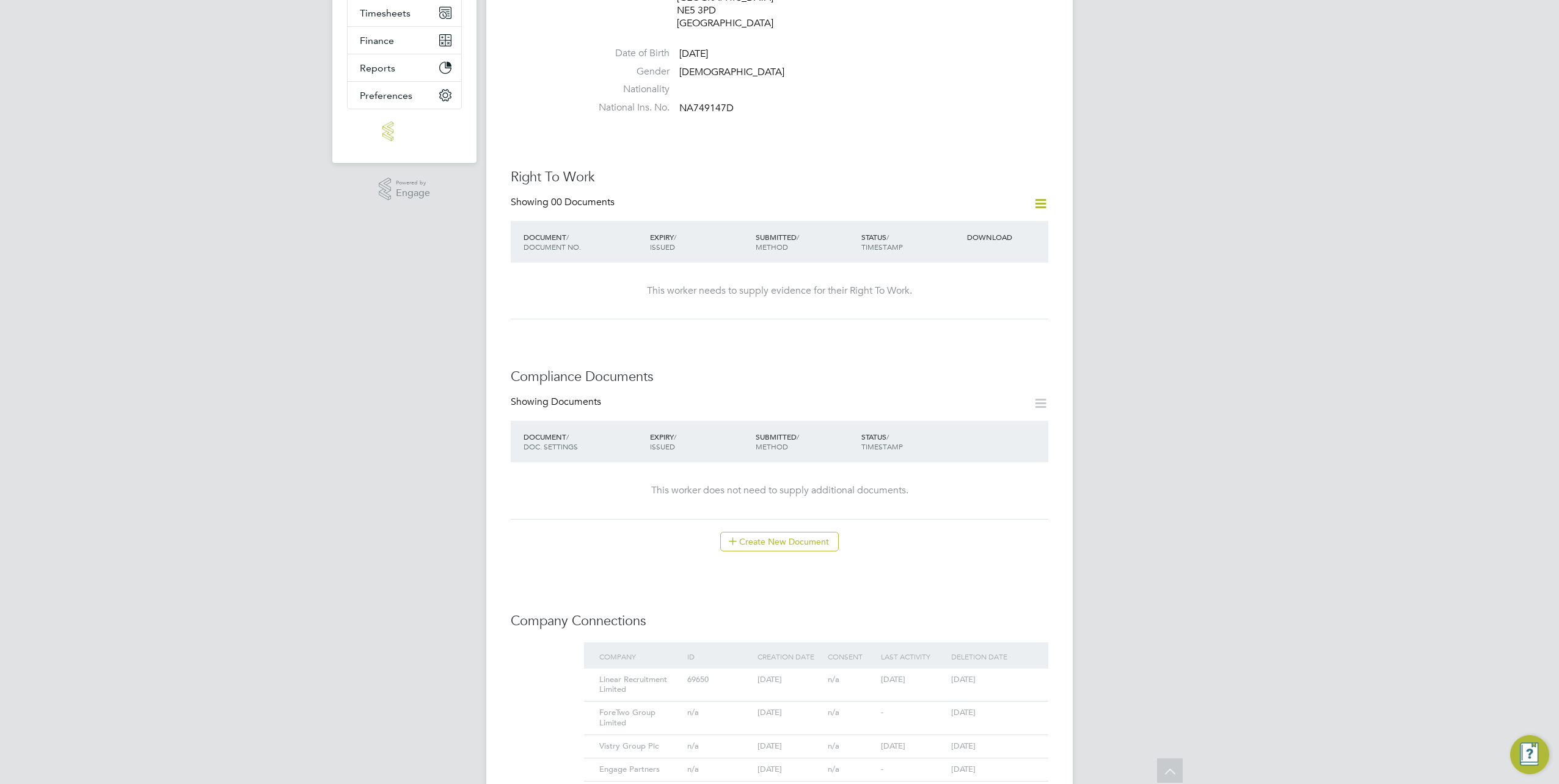
scroll to position [200, 0]
